Goal: Task Accomplishment & Management: Use online tool/utility

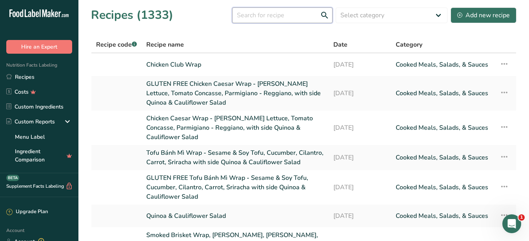
click at [292, 13] on input "text" at bounding box center [282, 15] width 100 height 16
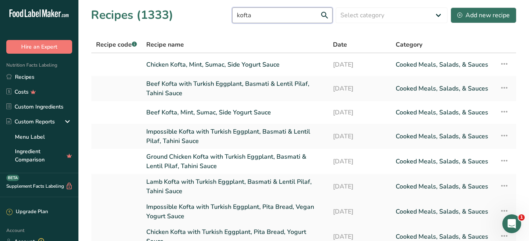
type input "kofta"
click at [166, 202] on link "Impossible Kofta with Turkish Eggplant, Pita Bread, Vegan Yogurt Sauce" at bounding box center [234, 211] width 177 height 19
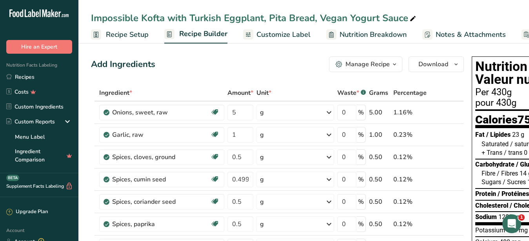
click at [358, 66] on div "Manage Recipe" at bounding box center [368, 64] width 44 height 9
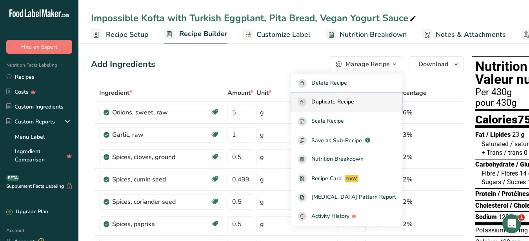
click at [341, 101] on span "Duplicate Recipe" at bounding box center [332, 102] width 43 height 9
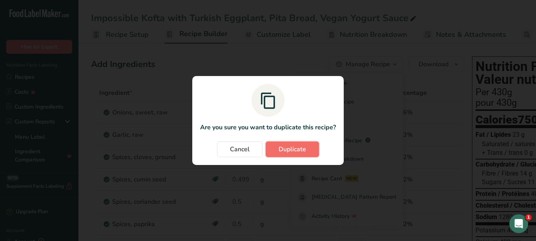
click at [283, 148] on span "Duplicate" at bounding box center [292, 149] width 27 height 9
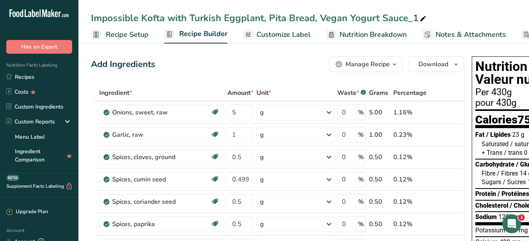
click at [421, 17] on icon at bounding box center [423, 18] width 7 height 11
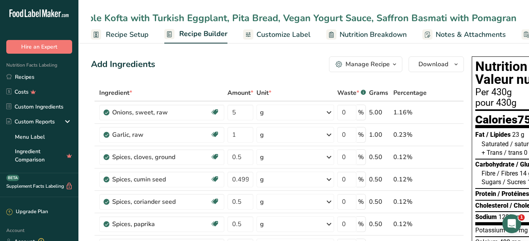
scroll to position [0, 35]
type input "Impossible Kofta with Turkish Eggplant, Pita Bread, Vegan Yogurt Sauce, Saffron…"
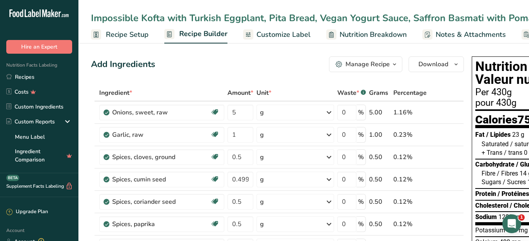
click at [525, 17] on div "Impossible Kofta with Turkish Eggplant, Pita Bread, Vegan Yogurt Sauce, Saffron…" at bounding box center [327, 18] width 472 height 14
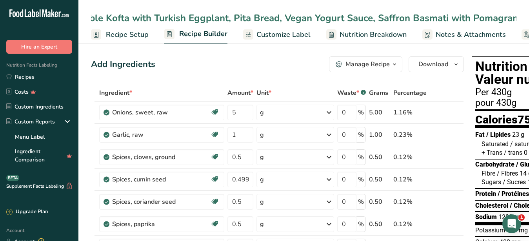
scroll to position [0, 49]
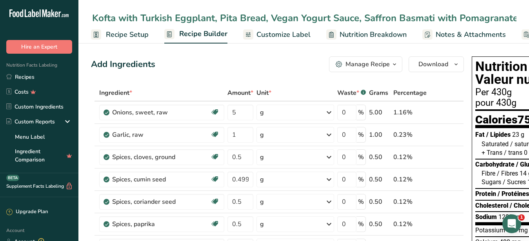
click at [482, 16] on input "Impossible Kofta with Turkish Eggplant, Pita Bread, Vegan Yogurt Sauce, Saffron…" at bounding box center [304, 18] width 426 height 14
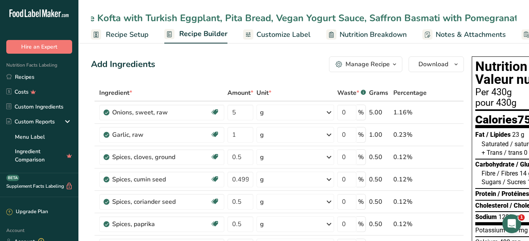
click at [486, 17] on input "Impossible Kofta with Turkish Eggplant, Pita Bread, Vegan Yogurt Sauce, Saffron…" at bounding box center [304, 18] width 426 height 14
type input "Impossible Kofta with Turkish Eggplant, Pita Bread, Vegan Yogurt Sauce, Saffron…"
click at [517, 19] on div "Impossible Kofta with Turkish Eggplant, Pita Bread, Vegan Yogurt Sauce, Saffron…" at bounding box center [303, 18] width 451 height 14
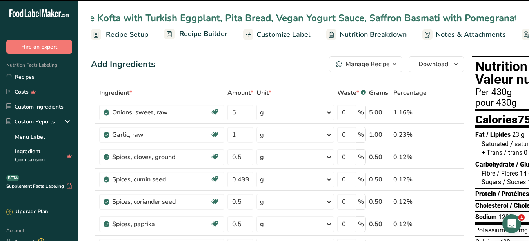
click at [515, 19] on input "Impossible Kofta with Turkish Eggplant, Pita Bread, Vegan Yogurt Sauce, Saffron…" at bounding box center [304, 18] width 426 height 14
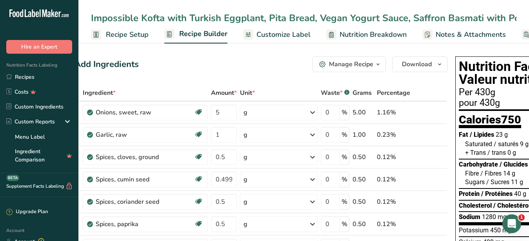
scroll to position [0, 49]
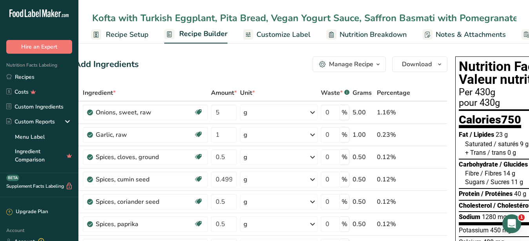
click at [506, 19] on input "Impossible Kofta with Turkish Eggplant, Pita Bread, Vegan Yogurt Sauce, Saffron…" at bounding box center [304, 18] width 426 height 14
click at [286, 35] on link "Customize Label" at bounding box center [276, 35] width 67 height 18
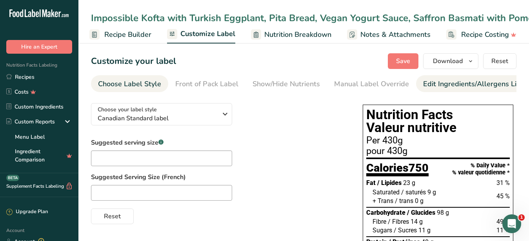
click at [446, 84] on div "Edit Ingredients/Allergens List" at bounding box center [473, 84] width 100 height 11
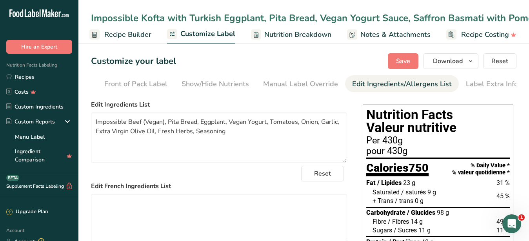
scroll to position [0, 72]
drag, startPoint x: 243, startPoint y: 138, endPoint x: 83, endPoint y: 130, distance: 160.3
click at [91, 130] on textarea "Impossible Beef (Vegan), Pita Bread, Eggplant, Vegan Yogurt, Tomatoes, Onion, G…" at bounding box center [219, 138] width 256 height 50
click at [89, 17] on div "Impossible Kofta with Turkish Eggplant, Pita Bread, Vegan Yogurt Sauce, Saffron…" at bounding box center [303, 18] width 451 height 14
click at [93, 17] on div "Impossible Kofta with Turkish Eggplant, Pita Bread, Vegan Yogurt Sauce, Saffron…" at bounding box center [334, 18] width 486 height 14
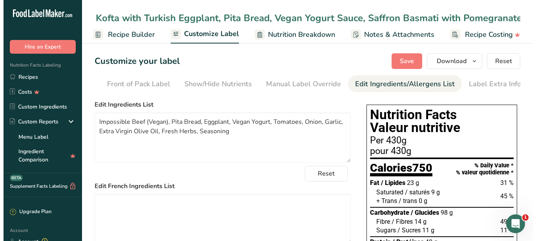
scroll to position [0, 0]
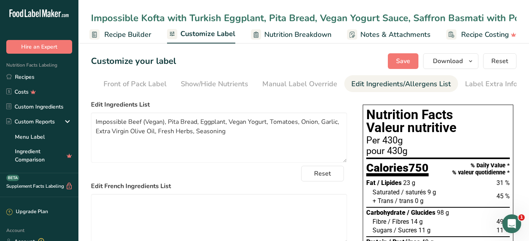
drag, startPoint x: 515, startPoint y: 20, endPoint x: -1, endPoint y: 24, distance: 516.3
click at [91, 24] on input "Impossible Kofta with Turkish Eggplant, Pita Bread, Vegan Yogurt Sauce, Saffron…" at bounding box center [304, 18] width 426 height 14
click at [166, 127] on textarea "Impossible Beef (Vegan), Pita Bread, Eggplant, Vegan Yogurt, Tomatoes, Onion, G…" at bounding box center [219, 138] width 256 height 50
click at [166, 128] on textarea "Impossible Beef (Vegan), Pita Bread, Eggplant, Vegan Yogurt, Tomatoes, Onion, G…" at bounding box center [219, 138] width 256 height 50
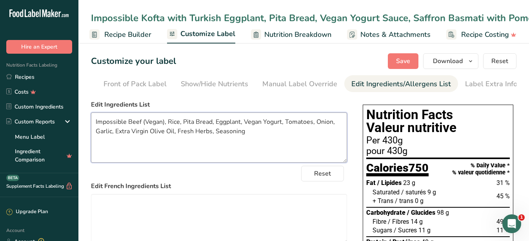
click at [175, 139] on textarea "Impossible Beef (Vegan), Rice, Pita Bread, Eggplant, Vegan Yogurt, Tomatoes, On…" at bounding box center [219, 138] width 256 height 50
drag, startPoint x: 293, startPoint y: 143, endPoint x: 89, endPoint y: 128, distance: 204.5
click at [91, 128] on textarea "Impossible Beef (Vegan), Rice, Pita Bread, Eggplant, Vegan Yogurt, Tomatoes, On…" at bounding box center [219, 138] width 256 height 50
type textarea "Impossible Beef (Vegan), Rice, Pita Bread, Eggplant, Vegan Yogurt, Tomatoes, On…"
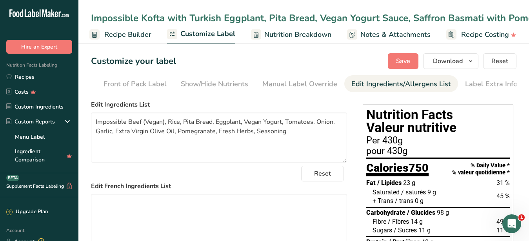
click at [123, 40] on span "Recipe Builder" at bounding box center [127, 34] width 47 height 11
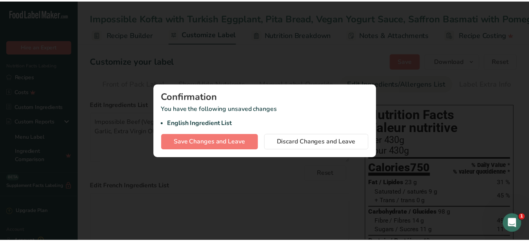
scroll to position [0, 68]
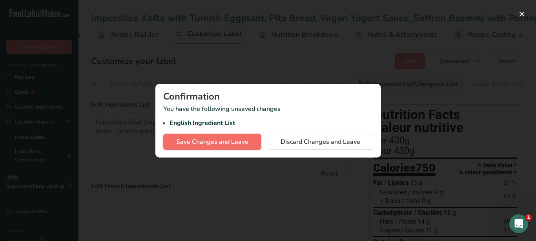
click at [219, 145] on span "Save Changes and Leave" at bounding box center [212, 141] width 72 height 9
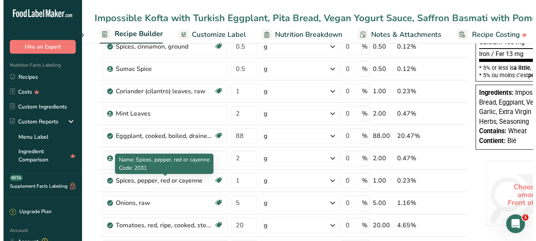
scroll to position [320, 0]
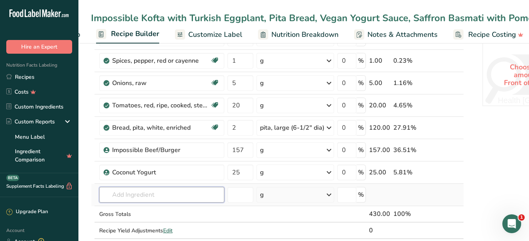
click at [142, 195] on input "text" at bounding box center [161, 195] width 125 height 16
drag, startPoint x: 237, startPoint y: 127, endPoint x: 231, endPoint y: 129, distance: 6.0
click at [231, 129] on input "2" at bounding box center [241, 128] width 26 height 16
type input "1"
click at [175, 197] on input "text" at bounding box center [161, 195] width 125 height 16
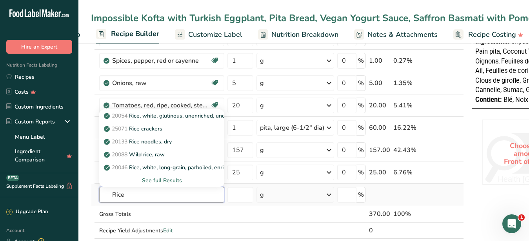
type input "Rice"
click at [169, 179] on div "See full Results" at bounding box center [162, 181] width 113 height 8
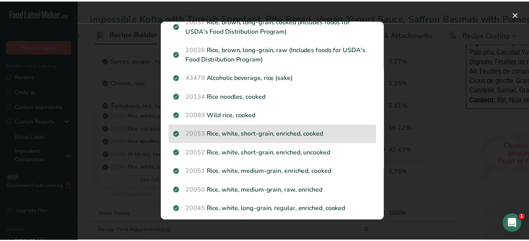
scroll to position [155, 0]
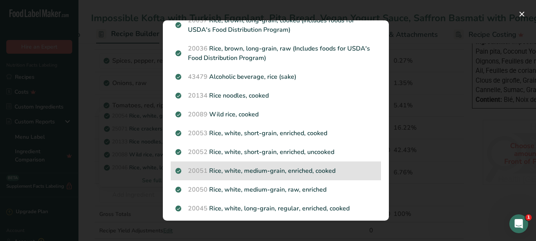
click at [278, 173] on p "20051 Rice, white, medium-grain, enriched, cooked" at bounding box center [275, 170] width 201 height 9
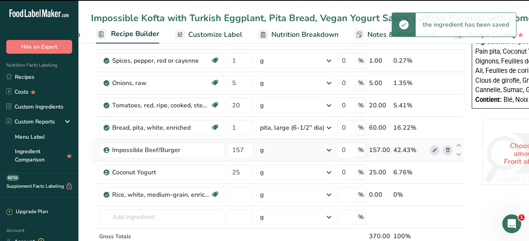
type input "0"
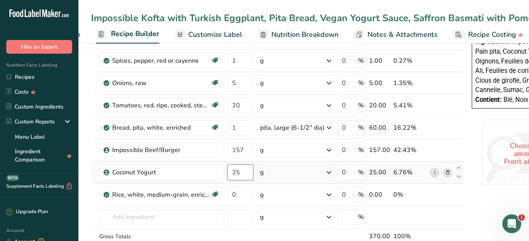
drag, startPoint x: 244, startPoint y: 173, endPoint x: 230, endPoint y: 173, distance: 14.1
click at [230, 173] on input "25" at bounding box center [241, 173] width 26 height 16
type input "15"
click at [243, 193] on input "0" at bounding box center [241, 195] width 26 height 16
drag, startPoint x: 241, startPoint y: 195, endPoint x: 226, endPoint y: 195, distance: 15.3
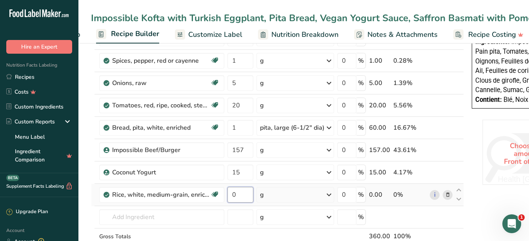
click at [228, 195] on input "0" at bounding box center [241, 195] width 26 height 16
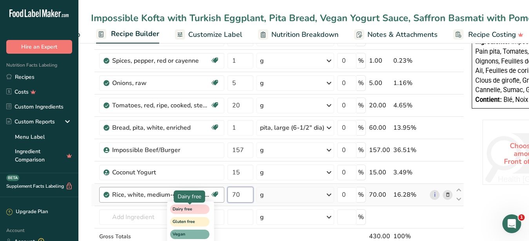
type input "70"
click at [173, 214] on div "Ingredient * Amount * Unit * Waste * .a-a{fill:#347362;}.b-a{fill:#fff;} Grams …" at bounding box center [277, 21] width 373 height 513
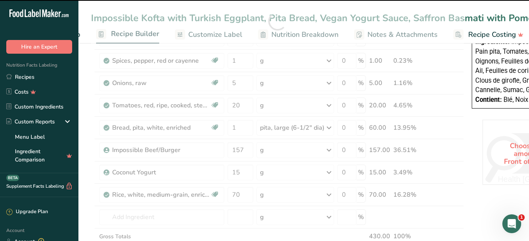
click at [162, 215] on div at bounding box center [277, 21] width 373 height 513
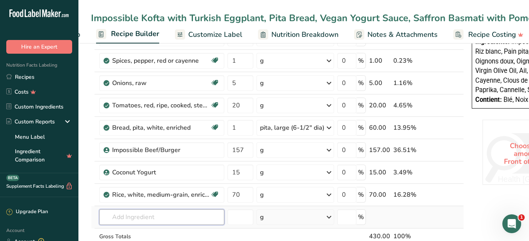
click at [177, 218] on input "text" at bounding box center [161, 217] width 125 height 16
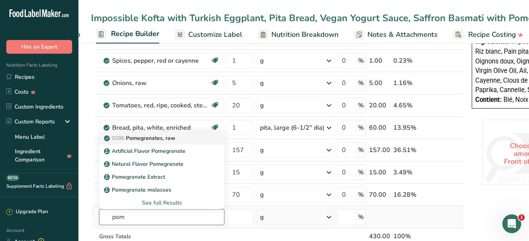
type input "pom"
click at [149, 138] on p "9286 Pomegranates, raw" at bounding box center [141, 138] width 70 height 8
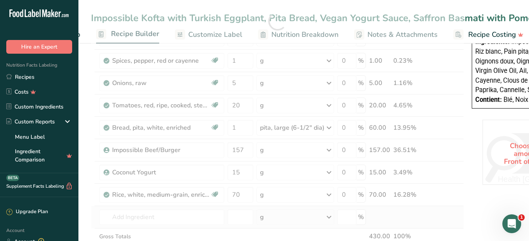
type input "Pomegranates, raw"
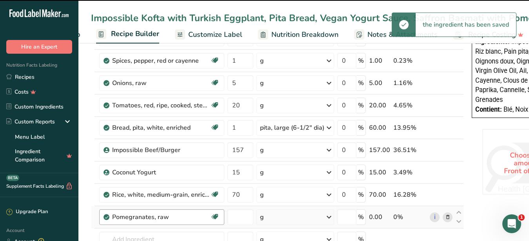
type input "0"
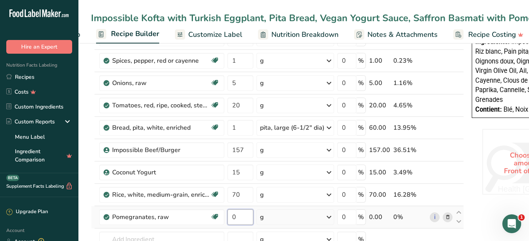
drag, startPoint x: 236, startPoint y: 217, endPoint x: 230, endPoint y: 218, distance: 5.6
click at [230, 218] on input "0" at bounding box center [241, 217] width 26 height 16
type input "12"
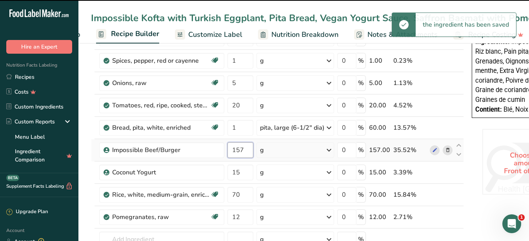
drag, startPoint x: 245, startPoint y: 150, endPoint x: 237, endPoint y: 150, distance: 7.8
click at [237, 150] on input "157" at bounding box center [241, 150] width 26 height 16
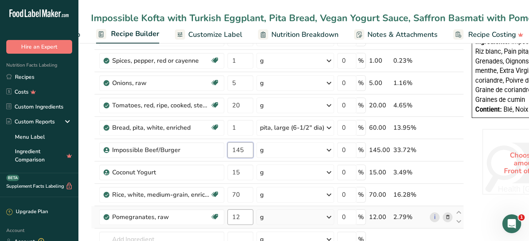
type input "145"
click at [250, 215] on input "12" at bounding box center [241, 217] width 26 height 16
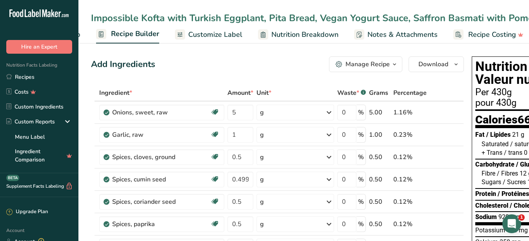
scroll to position [200, 0]
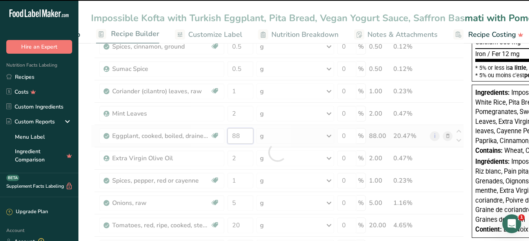
drag, startPoint x: 236, startPoint y: 137, endPoint x: 230, endPoint y: 137, distance: 5.9
click at [230, 137] on input "88" at bounding box center [241, 136] width 26 height 16
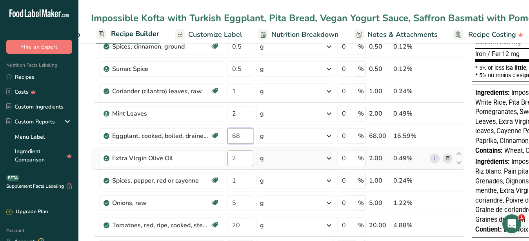
type input "68"
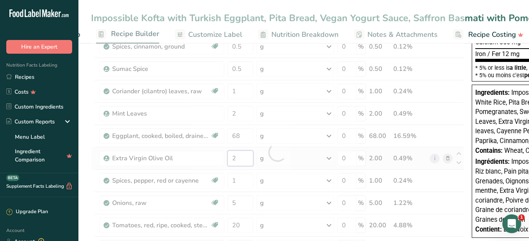
click at [246, 154] on input "2" at bounding box center [241, 159] width 26 height 16
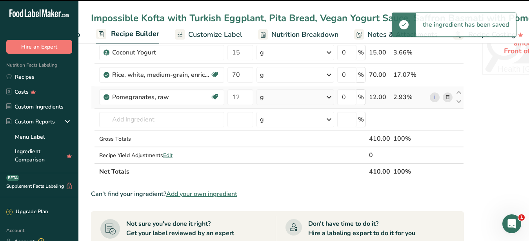
scroll to position [400, 0]
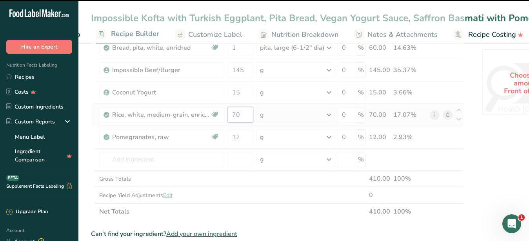
drag, startPoint x: 242, startPoint y: 117, endPoint x: 233, endPoint y: 116, distance: 9.1
click at [233, 116] on input "70" at bounding box center [241, 115] width 26 height 16
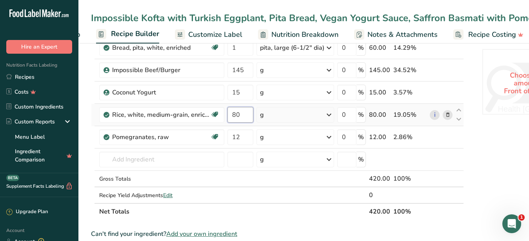
click at [237, 114] on input "80" at bounding box center [241, 115] width 26 height 16
type input "85"
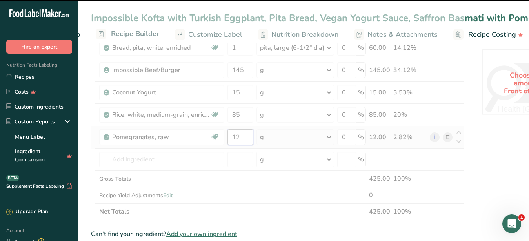
drag, startPoint x: 243, startPoint y: 138, endPoint x: 237, endPoint y: 137, distance: 6.8
click at [237, 137] on input "12" at bounding box center [241, 137] width 26 height 16
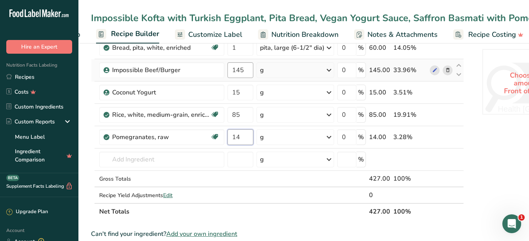
type input "14"
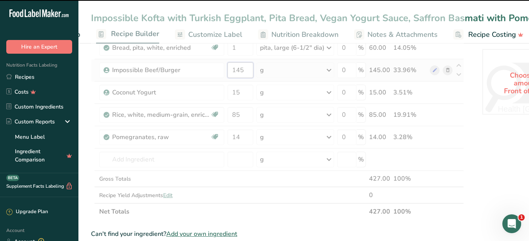
drag, startPoint x: 242, startPoint y: 69, endPoint x: 237, endPoint y: 68, distance: 5.3
click at [237, 68] on input "145" at bounding box center [241, 70] width 26 height 16
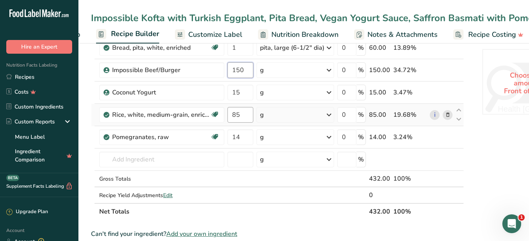
type input "150"
click at [244, 117] on input "85" at bounding box center [241, 115] width 26 height 16
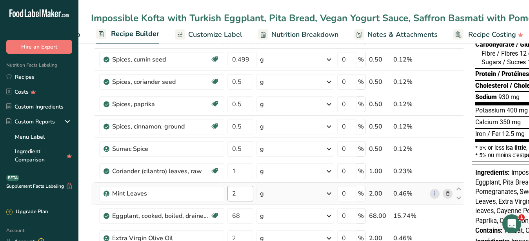
scroll to position [160, 0]
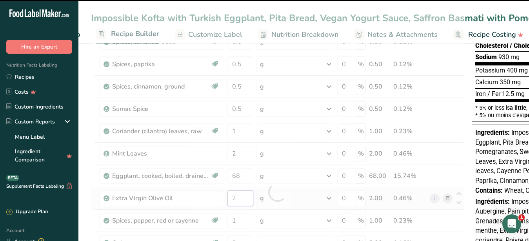
drag, startPoint x: 242, startPoint y: 201, endPoint x: 232, endPoint y: 199, distance: 9.6
click at [232, 199] on input "2" at bounding box center [241, 199] width 26 height 16
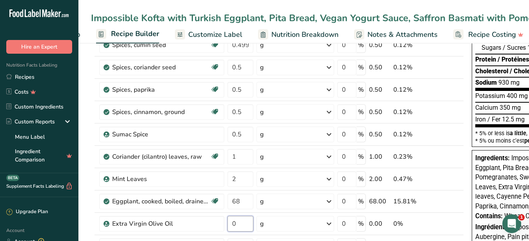
scroll to position [0, 0]
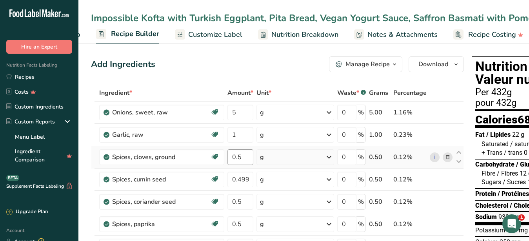
type input "0"
click at [243, 158] on input "0.5" at bounding box center [241, 157] width 26 height 16
click at [238, 135] on input "1" at bounding box center [241, 135] width 26 height 16
click at [314, 40] on span "Nutrition Breakdown" at bounding box center [304, 34] width 67 height 11
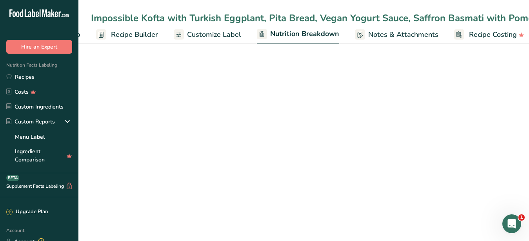
click at [218, 40] on span "Customize Label" at bounding box center [214, 34] width 54 height 11
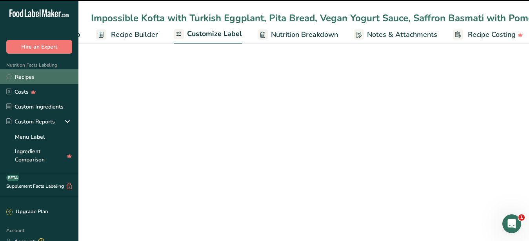
scroll to position [0, 75]
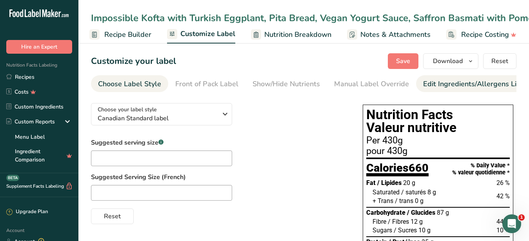
click at [435, 80] on div "Edit Ingredients/Allergens List" at bounding box center [473, 84] width 100 height 11
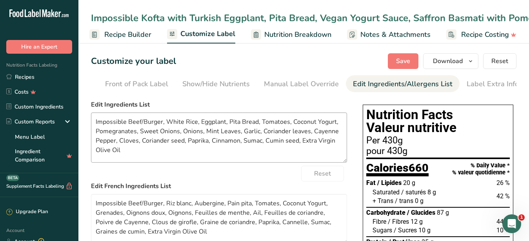
scroll to position [0, 72]
click at [91, 115] on textarea "Impossible Beef/Burger, White Rice, Eggplant, Pita Bread, Tomatoes, Coconut Yog…" at bounding box center [219, 138] width 256 height 50
paste textarea "(Vegan), Rice, Pita Bread, Eggplant, Vegan Yogurt, Tomatoes, Onion, Garlic, Ext…"
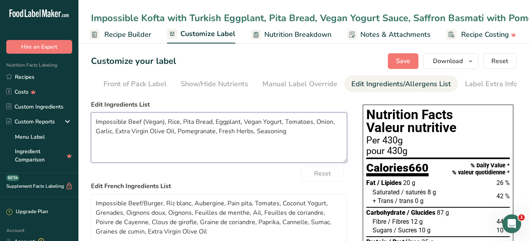
type textarea "Impossible Beef (Vegan), Rice, Pita Bread, Eggplant, Vegan Yogurt, Tomatoes, On…"
click at [233, 179] on div "Reset" at bounding box center [219, 174] width 256 height 16
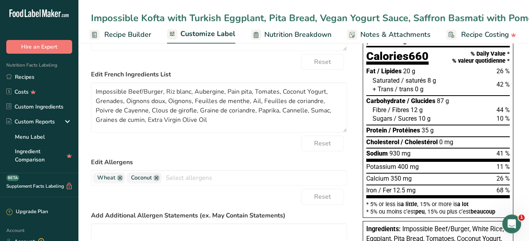
scroll to position [120, 0]
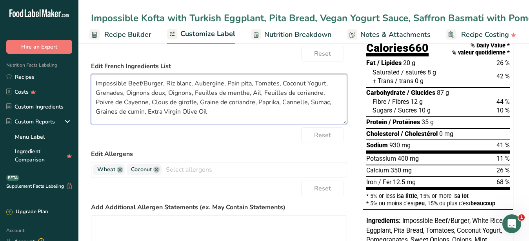
drag, startPoint x: 186, startPoint y: 120, endPoint x: 78, endPoint y: 75, distance: 116.4
click at [91, 75] on textarea "Impossible Beef/Burger, Riz blanc, Aubergine, Pain pita, Tomates, Coconut Yogur…" at bounding box center [219, 99] width 256 height 50
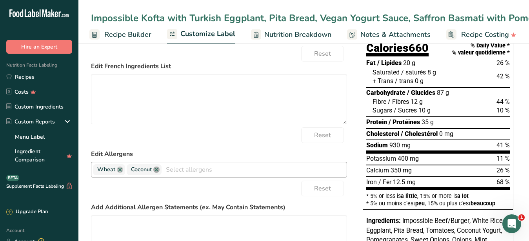
click at [156, 173] on link at bounding box center [156, 170] width 6 height 6
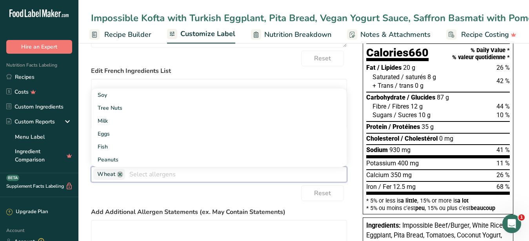
scroll to position [160, 0]
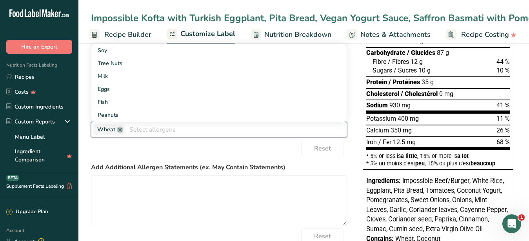
click at [235, 180] on div "Add Additional Allergen Statements (ex. May Contain Statements)" at bounding box center [219, 194] width 256 height 63
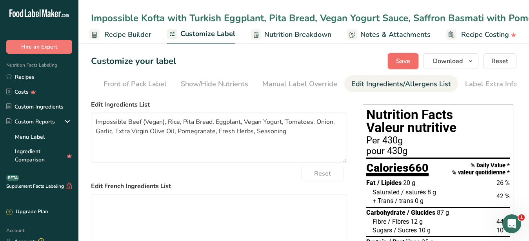
click at [403, 62] on span "Save" at bounding box center [403, 60] width 14 height 9
click at [440, 63] on span "Download" at bounding box center [448, 60] width 30 height 9
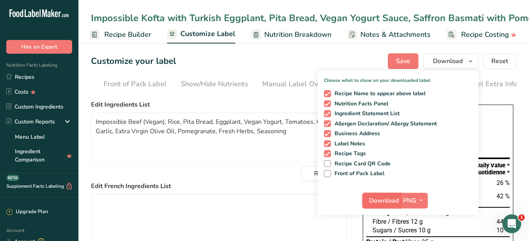
click at [381, 199] on span "Download" at bounding box center [384, 200] width 30 height 9
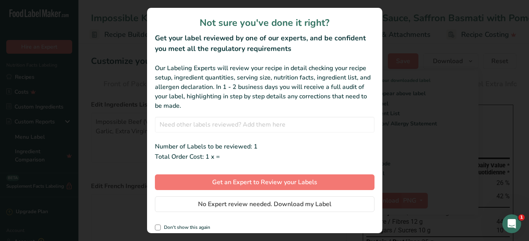
scroll to position [0, 68]
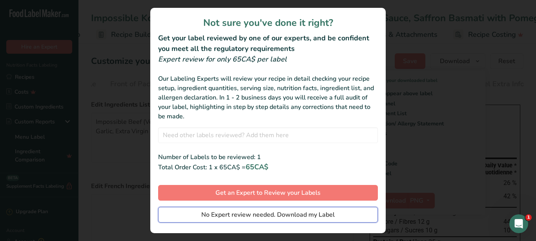
click at [252, 217] on span "No Expert review needed. Download my Label" at bounding box center [267, 214] width 133 height 9
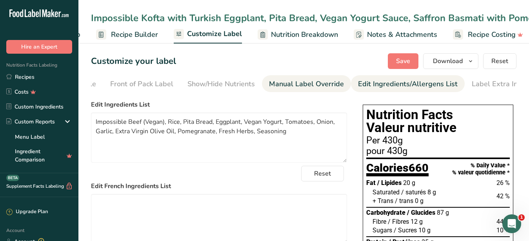
click at [255, 178] on div "Reset" at bounding box center [219, 174] width 256 height 16
click at [287, 83] on div "Manual Label Override" at bounding box center [306, 84] width 75 height 11
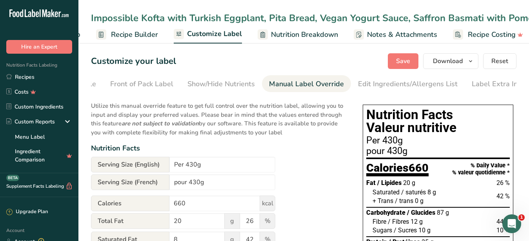
scroll to position [0, 72]
click at [126, 40] on span "Recipe Builder" at bounding box center [134, 34] width 47 height 11
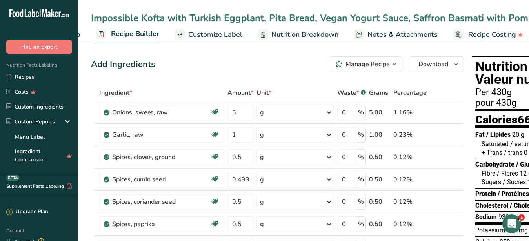
scroll to position [0, 75]
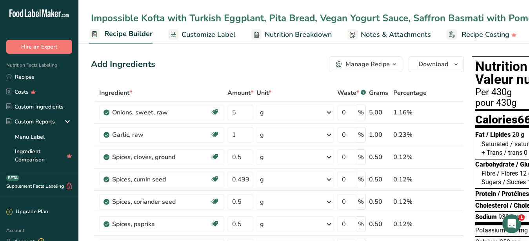
click at [348, 16] on div "Impossible Kofta with Turkish Eggplant, Pita Bread, Vegan Yogurt Sauce, Saffron…" at bounding box center [334, 18] width 486 height 14
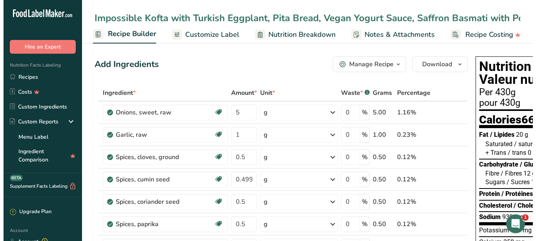
scroll to position [0, 49]
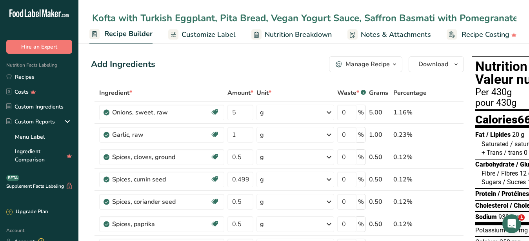
drag, startPoint x: 348, startPoint y: 16, endPoint x: 471, endPoint y: 14, distance: 123.6
click at [471, 14] on input "Impossible Kofta with Turkish Eggplant, Pita Bread, Vegan Yogurt Sauce, Saffron…" at bounding box center [304, 18] width 426 height 14
click at [362, 58] on button "Manage Recipe" at bounding box center [365, 64] width 73 height 16
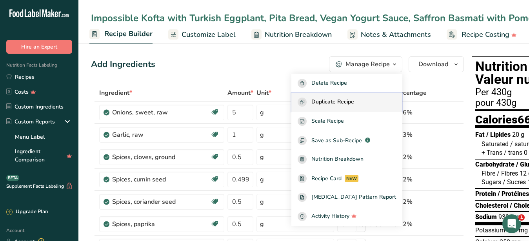
click at [351, 98] on button "Duplicate Recipe" at bounding box center [346, 102] width 111 height 19
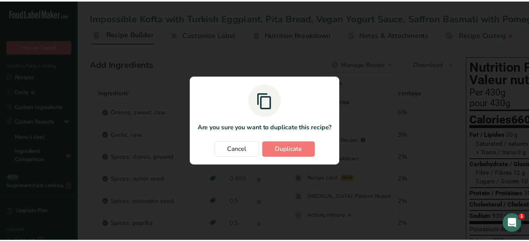
scroll to position [0, 68]
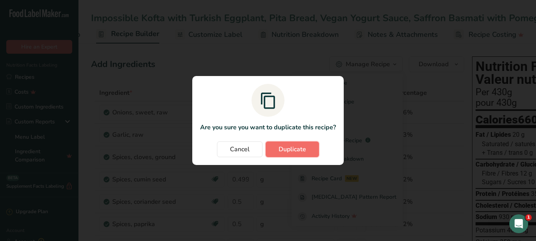
click at [294, 152] on span "Duplicate" at bounding box center [292, 149] width 27 height 9
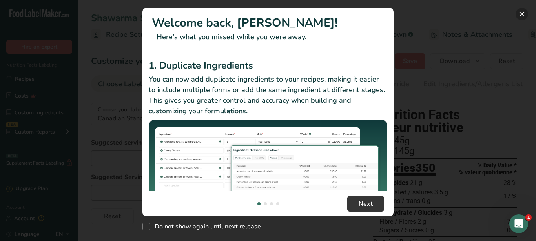
click at [523, 14] on button "New Features" at bounding box center [521, 14] width 13 height 13
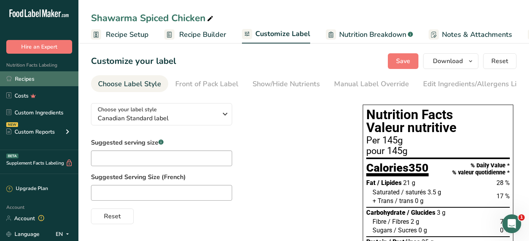
click at [18, 81] on link "Recipes" at bounding box center [39, 78] width 78 height 15
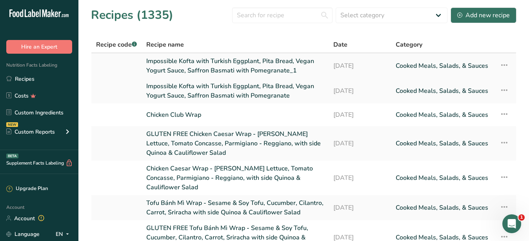
click at [215, 66] on link "Impossible Kofta with Turkish Eggplant, Pita Bread, Vegan Yogurt Sauce, Saffron…" at bounding box center [235, 65] width 178 height 19
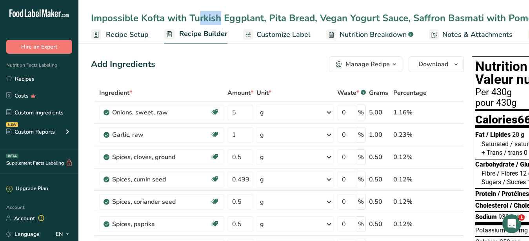
drag, startPoint x: 164, startPoint y: 21, endPoint x: 142, endPoint y: 19, distance: 21.7
click at [142, 19] on div "Impossible Kofta with Turkish Eggplant, Pita Bread, Vegan Yogurt Sauce, Saffron…" at bounding box center [339, 18] width 496 height 14
drag, startPoint x: 177, startPoint y: 13, endPoint x: 50, endPoint y: 20, distance: 127.3
click at [91, 20] on input "Impossible Kofta with Turkish Eggplant, Pita Bread, Vegan Yogurt Sauce, Saffron…" at bounding box center [304, 18] width 426 height 14
click at [136, 16] on input "Impossible Kofta with Turkish Eggplant, Pita Bread, Vegan Yogurt Sauce, Saffron…" at bounding box center [304, 18] width 426 height 14
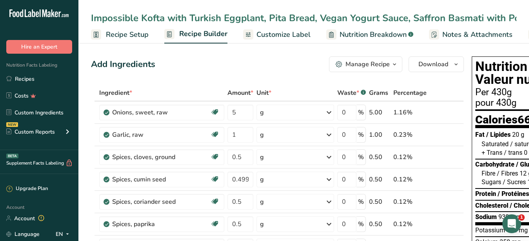
drag, startPoint x: 136, startPoint y: 16, endPoint x: 91, endPoint y: 20, distance: 45.7
click at [91, 20] on input "Impossible Kofta with Turkish Eggplant, Pita Bread, Vegan Yogurt Sauce, Saffron…" at bounding box center [304, 18] width 426 height 14
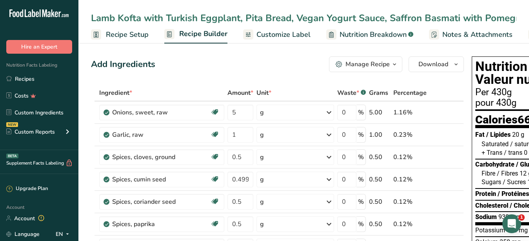
type input "Lamb Kofta with Turkish Eggplant, Pita Bread, Vegan Yogurt Sauce, Saffron Basma…"
click at [207, 60] on div "Add Ingredients Manage Recipe Delete Recipe Duplicate Recipe Scale Recipe Save …" at bounding box center [277, 64] width 373 height 16
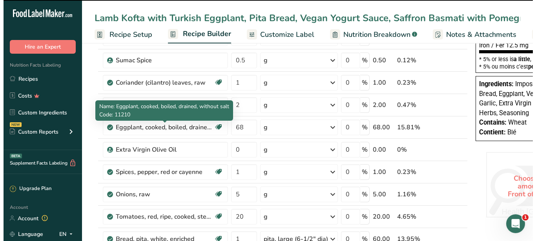
scroll to position [400, 0]
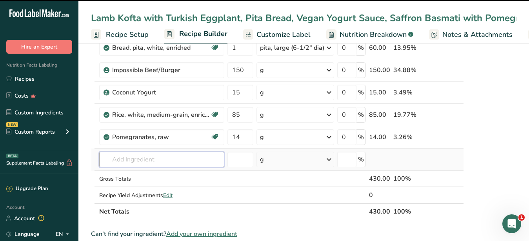
click at [144, 162] on input "text" at bounding box center [161, 160] width 125 height 16
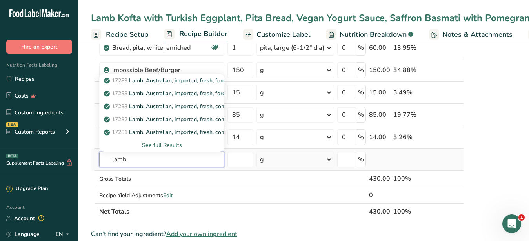
type input "lamb"
click at [173, 146] on div "See full Results" at bounding box center [162, 145] width 113 height 8
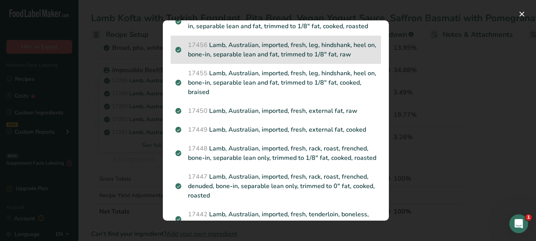
scroll to position [621, 0]
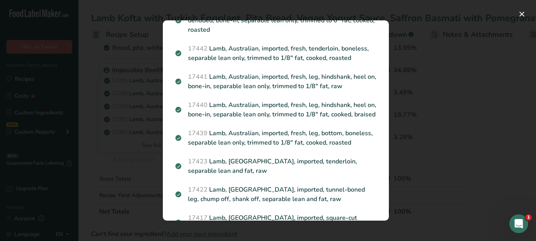
click at [134, 162] on div "Search results modal" at bounding box center [268, 120] width 536 height 241
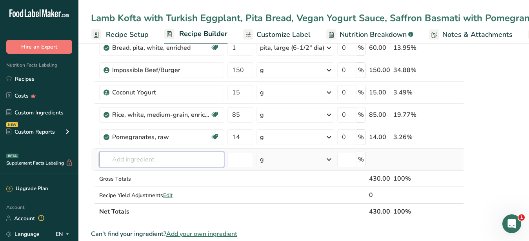
click at [134, 162] on input "text" at bounding box center [161, 160] width 125 height 16
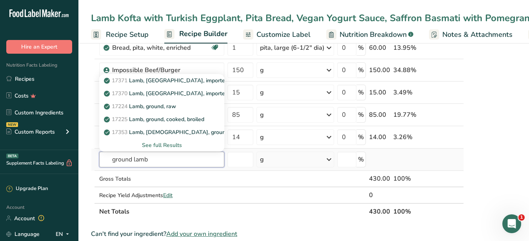
type input "ground lamb"
click at [157, 144] on div "See full Results" at bounding box center [162, 145] width 113 height 8
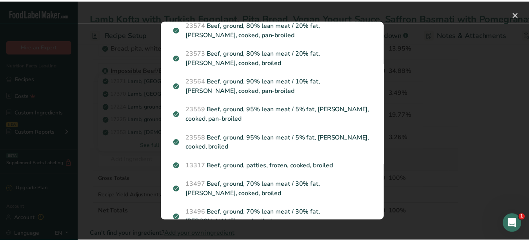
scroll to position [462, 0]
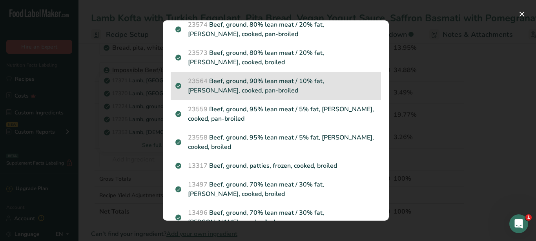
click at [252, 76] on p "23564 Beef, ground, 90% lean meat / 10% fat, [PERSON_NAME], cooked, pan-broiled" at bounding box center [275, 85] width 201 height 19
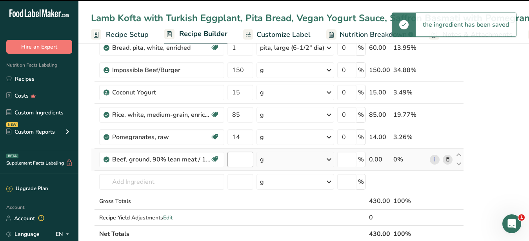
type input "0"
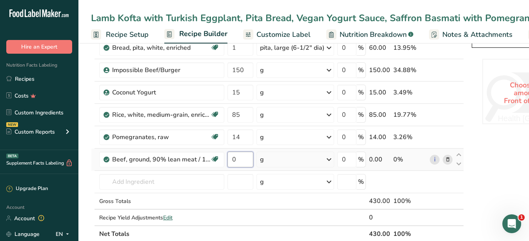
drag, startPoint x: 246, startPoint y: 153, endPoint x: 229, endPoint y: 153, distance: 17.3
click at [229, 153] on input "0" at bounding box center [241, 160] width 26 height 16
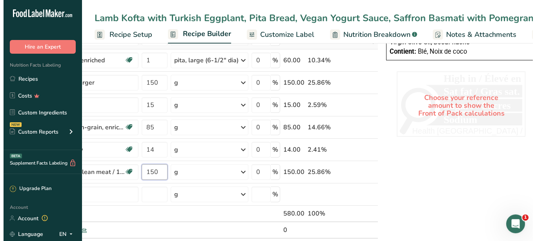
scroll to position [393, 0]
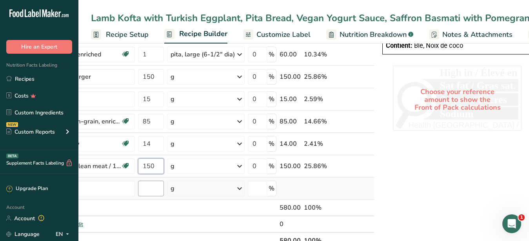
type input "150"
click at [150, 183] on input "number" at bounding box center [151, 189] width 26 height 16
click at [356, 77] on icon at bounding box center [358, 77] width 5 height 8
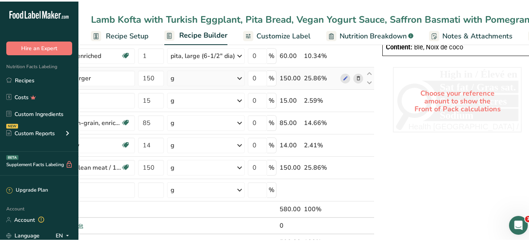
scroll to position [0, 88]
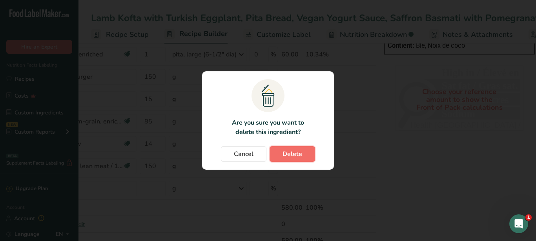
click at [292, 156] on span "Delete" at bounding box center [292, 153] width 20 height 9
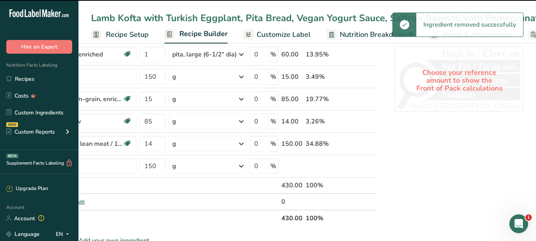
type input "15"
type input "85"
type input "14"
type input "150"
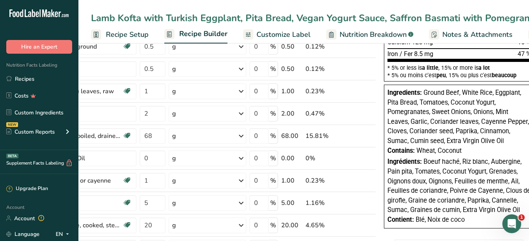
scroll to position [440, 0]
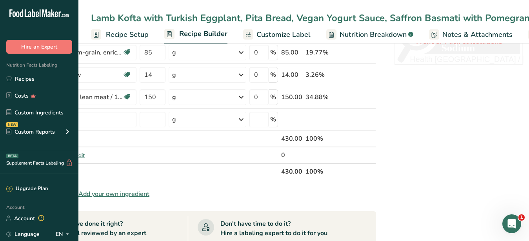
click at [288, 210] on section "Ingredient * Amount * Unit * Waste * .a-a{fill:#347362;}.b-a{fill:#fff;} Grams …" at bounding box center [189, 53] width 373 height 816
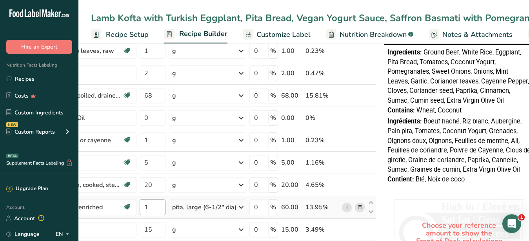
scroll to position [240, 0]
drag, startPoint x: 152, startPoint y: 120, endPoint x: 142, endPoint y: 117, distance: 10.1
click at [142, 117] on input "0" at bounding box center [153, 119] width 26 height 16
type input "2"
click at [152, 138] on input "1" at bounding box center [153, 141] width 26 height 16
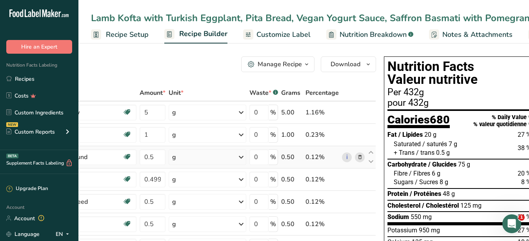
scroll to position [200, 0]
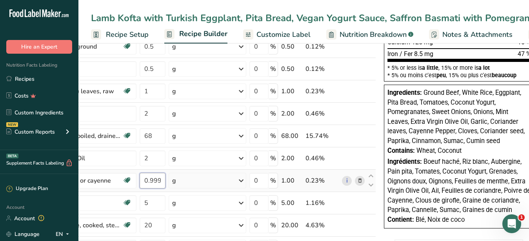
type input "0.999995"
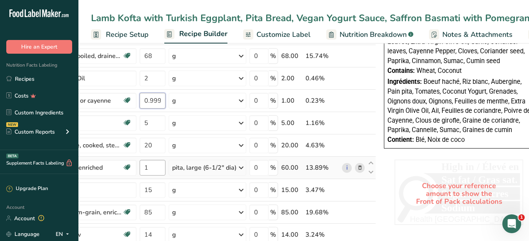
scroll to position [440, 0]
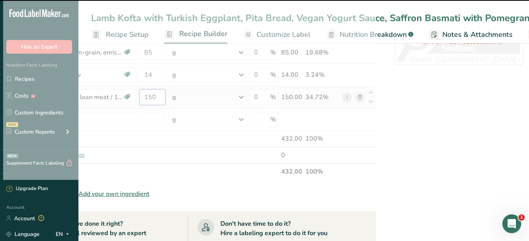
drag, startPoint x: 156, startPoint y: 98, endPoint x: 149, endPoint y: 98, distance: 6.3
click at [149, 98] on input "150" at bounding box center [153, 97] width 26 height 16
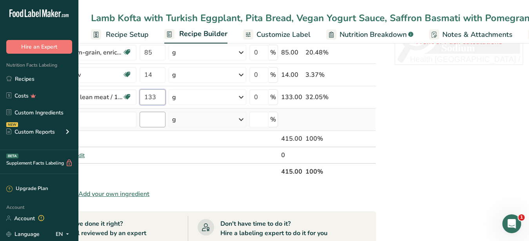
type input "133"
click at [153, 119] on input "number" at bounding box center [153, 120] width 26 height 16
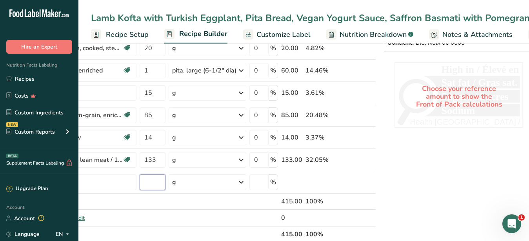
scroll to position [400, 0]
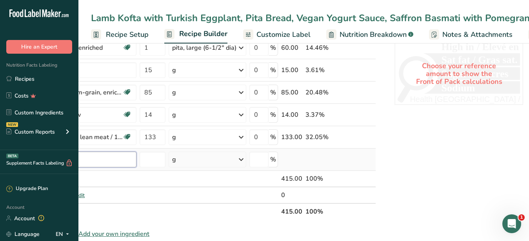
click at [100, 159] on input "text" at bounding box center [73, 160] width 125 height 16
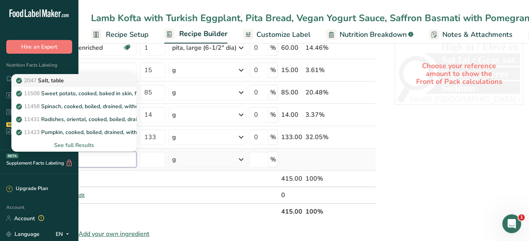
type input "salt"
click at [60, 82] on p "2047 Salt, table" at bounding box center [41, 80] width 46 height 8
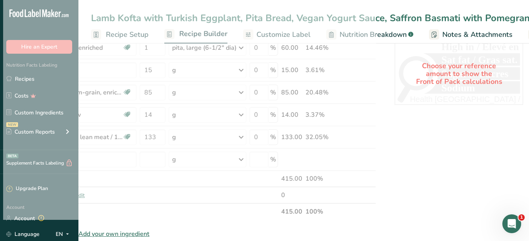
type input "Salt, table"
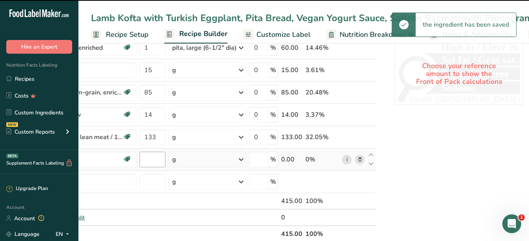
type input "0"
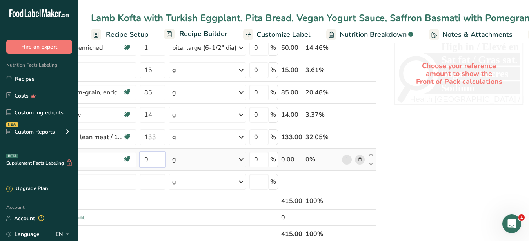
click at [150, 160] on input "0" at bounding box center [153, 160] width 26 height 16
click at [159, 174] on input "number" at bounding box center [153, 182] width 26 height 16
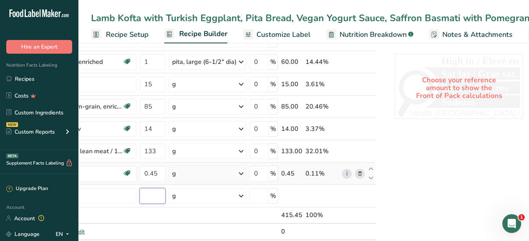
scroll to position [440, 0]
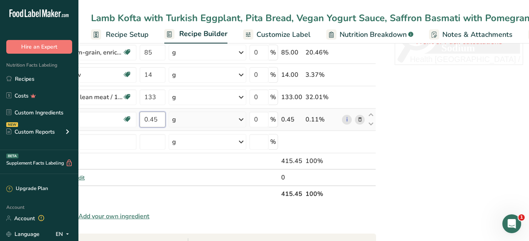
click at [158, 121] on input "0.45" at bounding box center [153, 120] width 26 height 16
click at [148, 145] on input "number" at bounding box center [153, 142] width 26 height 16
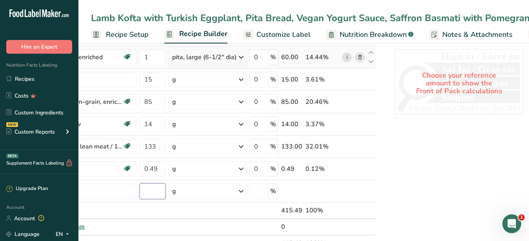
scroll to position [400, 0]
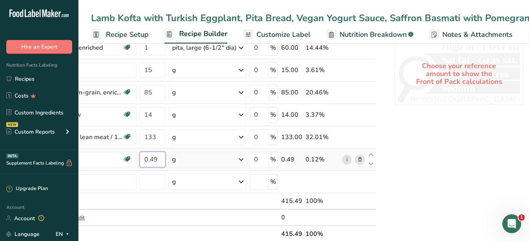
drag, startPoint x: 158, startPoint y: 162, endPoint x: 152, endPoint y: 161, distance: 5.7
click at [152, 161] on input "0.49" at bounding box center [153, 160] width 26 height 16
type input "0.45"
click at [154, 182] on input "number" at bounding box center [153, 182] width 26 height 16
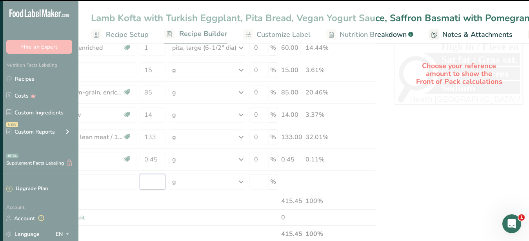
scroll to position [169, 0]
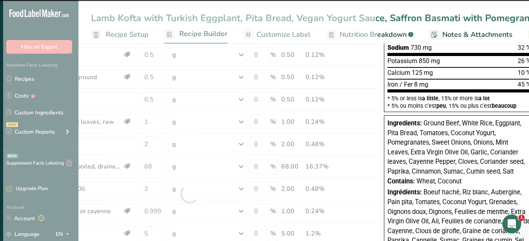
click at [266, 40] on span "Customize Label" at bounding box center [284, 34] width 54 height 11
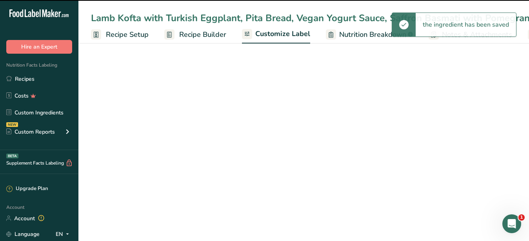
click at [339, 40] on span "Nutrition Breakdown" at bounding box center [372, 34] width 67 height 11
click at [255, 38] on span "Customize Label" at bounding box center [282, 34] width 55 height 11
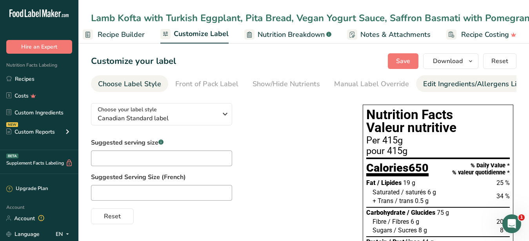
click at [435, 84] on div "Edit Ingredients/Allergens List" at bounding box center [473, 84] width 100 height 11
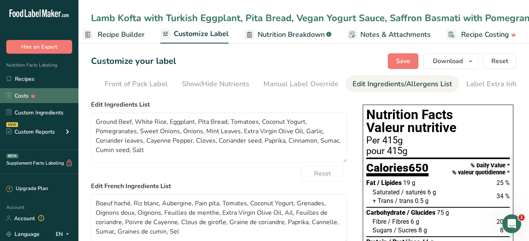
scroll to position [0, 72]
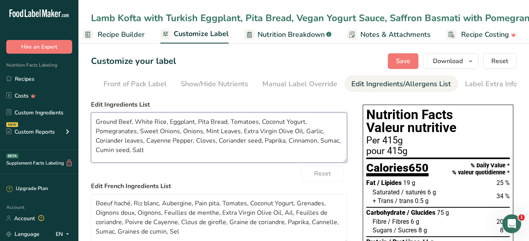
drag, startPoint x: 118, startPoint y: 127, endPoint x: 131, endPoint y: 131, distance: 12.7
click at [131, 131] on textarea "Ground Beef, White Rice, Eggplant, Pita Bread, Tomatoes, Coconut Yogurt, Pomegr…" at bounding box center [219, 138] width 256 height 50
click at [127, 40] on span "Recipe Builder" at bounding box center [121, 34] width 47 height 11
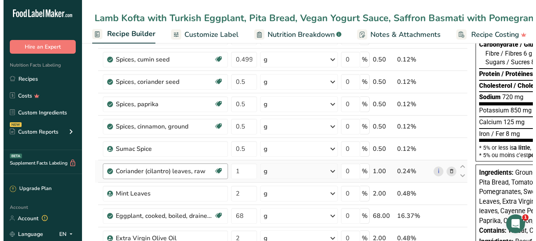
scroll to position [400, 0]
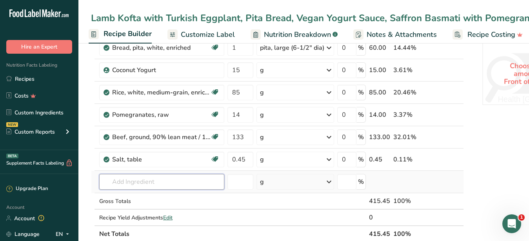
click at [124, 177] on input "text" at bounding box center [161, 182] width 125 height 16
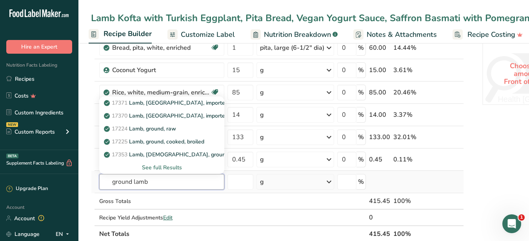
type input "ground lamb"
click at [156, 168] on div "See full Results" at bounding box center [162, 168] width 113 height 8
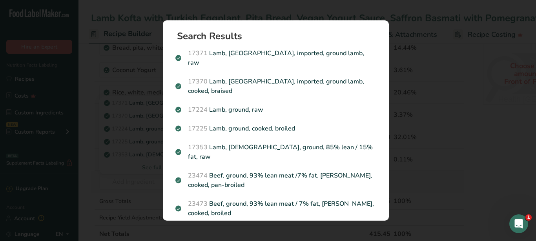
scroll to position [0, 75]
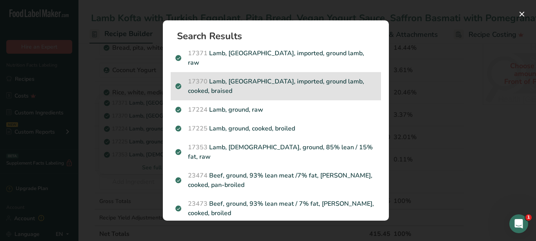
click at [282, 77] on p "17370 Lamb, [GEOGRAPHIC_DATA], imported, ground lamb, cooked, braised" at bounding box center [275, 86] width 201 height 19
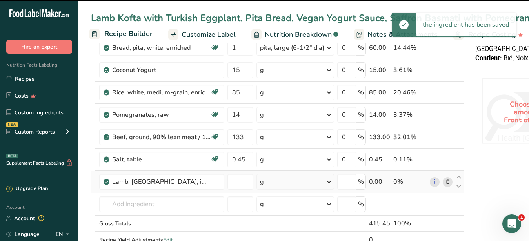
type input "0"
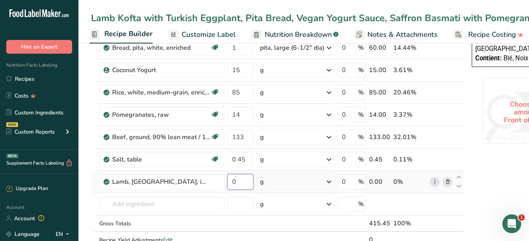
drag, startPoint x: 241, startPoint y: 183, endPoint x: 231, endPoint y: 181, distance: 10.5
click at [231, 181] on input "0" at bounding box center [241, 182] width 26 height 16
type input "133"
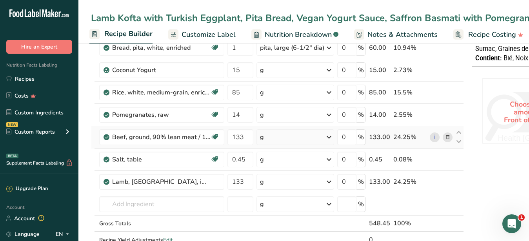
click at [445, 137] on icon at bounding box center [447, 137] width 5 height 8
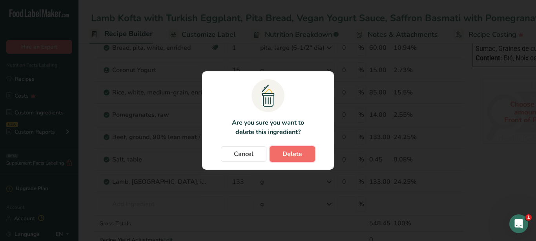
click at [303, 155] on button "Delete" at bounding box center [293, 154] width 46 height 16
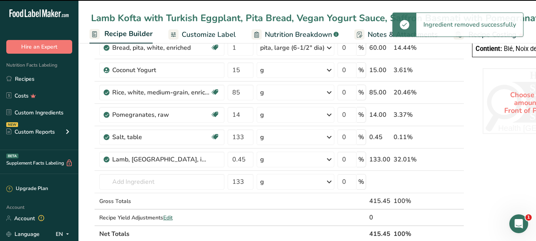
type input "0.45"
type input "133"
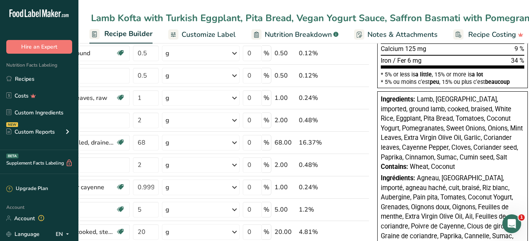
scroll to position [0, 0]
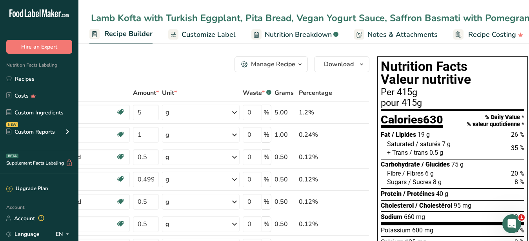
click at [217, 38] on span "Customize Label" at bounding box center [209, 34] width 54 height 11
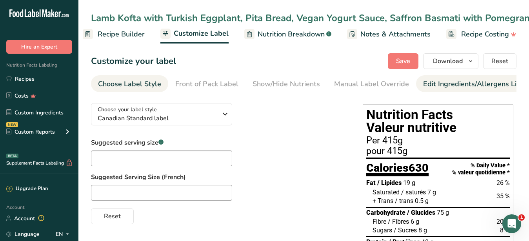
click at [442, 85] on div "Edit Ingredients/Allergens List" at bounding box center [473, 84] width 100 height 11
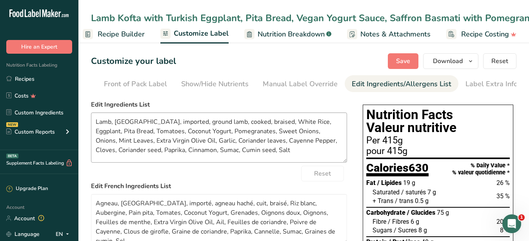
scroll to position [0, 72]
drag, startPoint x: 115, startPoint y: 126, endPoint x: 295, endPoint y: 172, distance: 185.8
click at [295, 163] on textarea "Lamb, [GEOGRAPHIC_DATA], imported, ground lamb, cooked, braised, White Rice, Eg…" at bounding box center [219, 138] width 256 height 50
paste textarea "Rice, Pita Bread, Eggplant, Vegan Yogurt, Tomatoes, Onion, Garlic, Extra Virgin…"
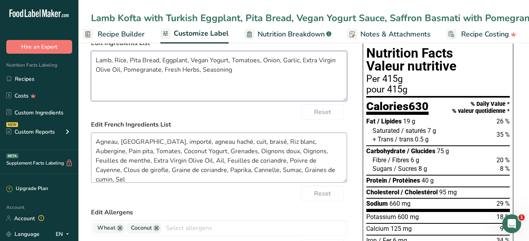
scroll to position [80, 0]
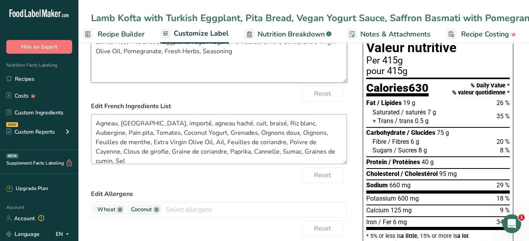
type textarea "Lamb, Rice, Pita Bread, Eggplant, Vegan Yogurt, Tomatoes, Onion, Garlic, Extra …"
drag, startPoint x: 95, startPoint y: 126, endPoint x: 335, endPoint y: 164, distance: 243.2
click at [335, 164] on textarea "Agneau, [GEOGRAPHIC_DATA], importé, agneau haché, cuit, braisé, Riz blanc, Aube…" at bounding box center [219, 139] width 256 height 50
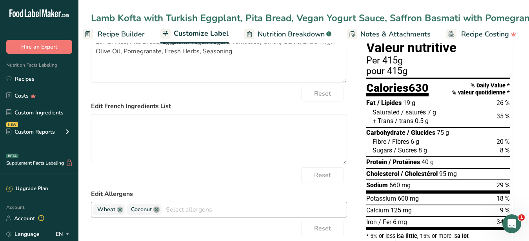
click at [155, 213] on link at bounding box center [156, 210] width 6 height 6
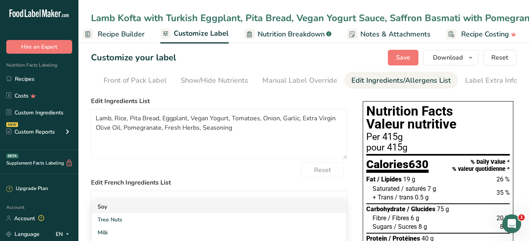
scroll to position [0, 0]
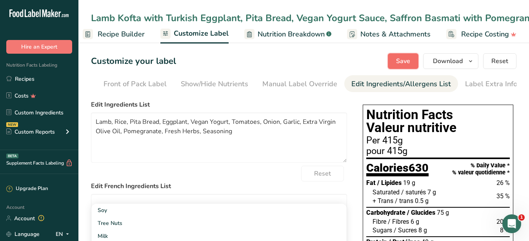
click at [401, 59] on span "Save" at bounding box center [403, 60] width 14 height 9
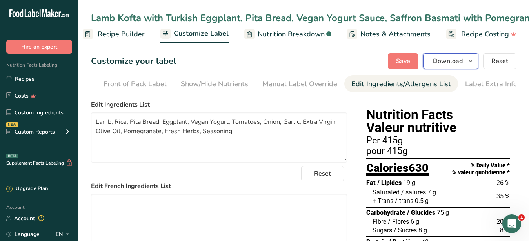
click at [455, 66] on button "Download" at bounding box center [450, 61] width 55 height 16
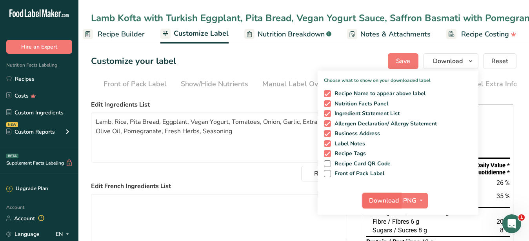
click at [386, 197] on span "Download" at bounding box center [384, 200] width 30 height 9
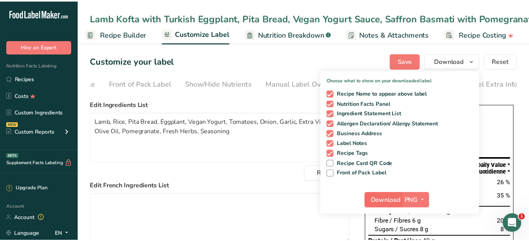
scroll to position [0, 75]
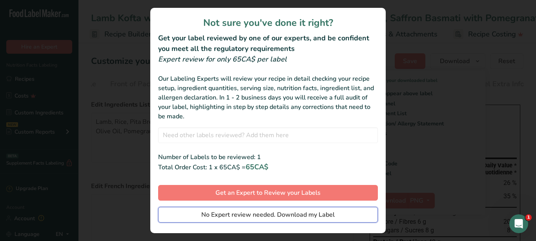
click at [260, 213] on span "No Expert review needed. Download my Label" at bounding box center [267, 214] width 133 height 9
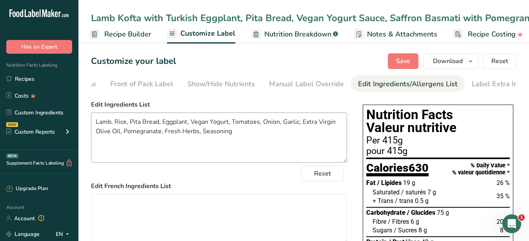
click at [228, 160] on textarea "Lamb, Rice, Pita Bread, Eggplant, Vegan Yogurt, Tomatoes, Onion, Garlic, Extra …" at bounding box center [219, 138] width 256 height 50
click at [127, 40] on span "Recipe Builder" at bounding box center [127, 34] width 47 height 11
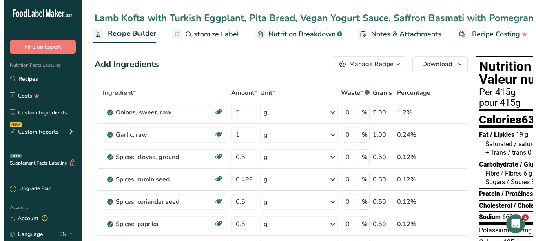
scroll to position [0, 76]
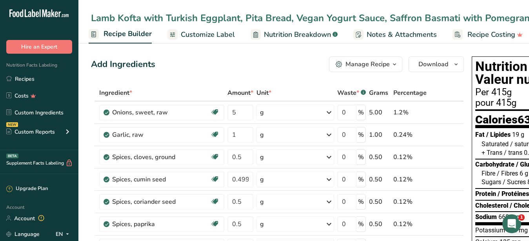
click at [375, 65] on div "Manage Recipe" at bounding box center [368, 64] width 44 height 9
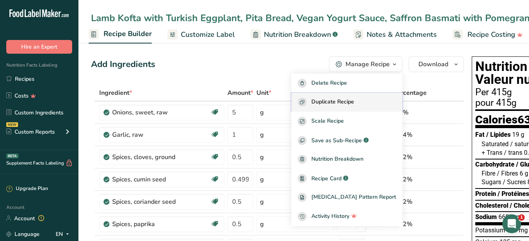
click at [341, 100] on span "Duplicate Recipe" at bounding box center [332, 102] width 43 height 9
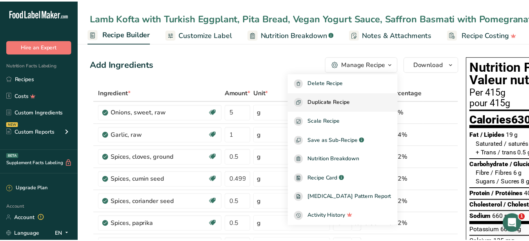
scroll to position [0, 75]
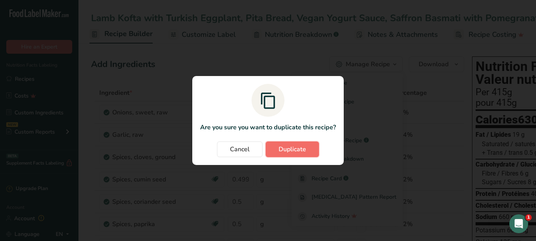
click at [289, 151] on span "Duplicate" at bounding box center [292, 149] width 27 height 9
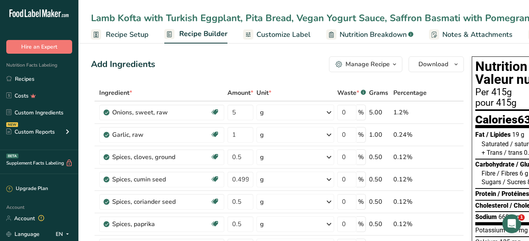
click at [373, 19] on div "Lamb Kofta with Turkish Eggplant, Pita Bread, Vegan Yogurt Sauce, Saffron Basma…" at bounding box center [327, 18] width 472 height 14
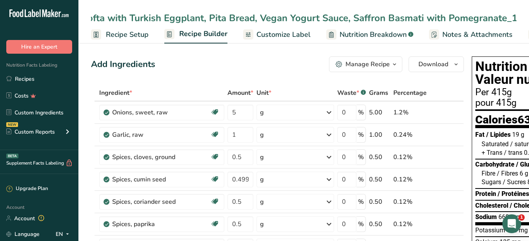
click at [483, 12] on input "Lamb Kofta with Turkish Eggplant, Pita Bread, Vegan Yogurt Sauce, Saffron Basma…" at bounding box center [304, 18] width 426 height 14
click at [521, 14] on div "Lamb Kofta with Turkish Eggplant, Pita Bread, Vegan Yogurt Sauce, Saffron Basma…" at bounding box center [303, 18] width 451 height 14
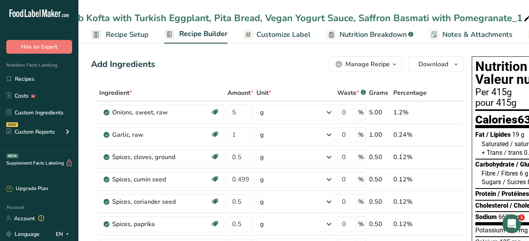
drag, startPoint x: 490, startPoint y: 18, endPoint x: 535, endPoint y: 18, distance: 45.5
click at [529, 18] on div "Lamb Kofta with Turkish Eggplant, Pita Bread, Vegan Yogurt Sauce, Saffron Basma…" at bounding box center [303, 18] width 451 height 14
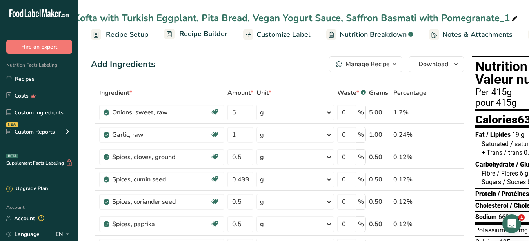
click at [517, 18] on span at bounding box center [514, 18] width 9 height 9
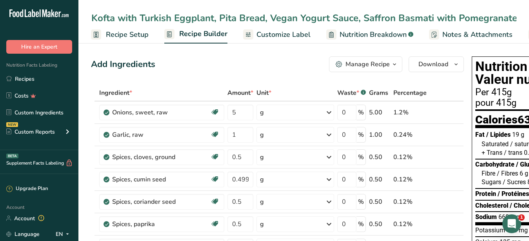
scroll to position [0, 0]
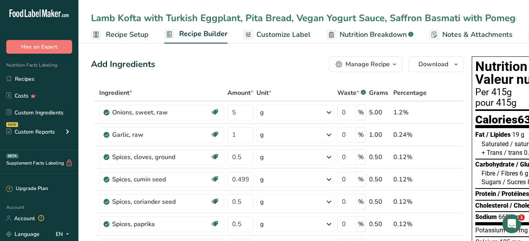
drag, startPoint x: 383, startPoint y: 17, endPoint x: 41, endPoint y: 20, distance: 342.1
click at [91, 17] on input "Lamb Kofta with Turkish Eggplant, Pita Bread, Vegan Yogurt Sauce, Saffron Basma…" at bounding box center [304, 18] width 426 height 14
click at [137, 21] on input "Lamb Kofta with Turkish Eggplant, Pita Bread, Vegan Yogurt Sauce, Saffron Basma…" at bounding box center [304, 18] width 426 height 14
drag, startPoint x: 115, startPoint y: 16, endPoint x: 65, endPoint y: 15, distance: 49.8
click at [91, 15] on input "Lamb Kofta with Turkish Eggplant, Pita Bread, Vegan Yogurt Sauce, Saffron Basma…" at bounding box center [304, 18] width 426 height 14
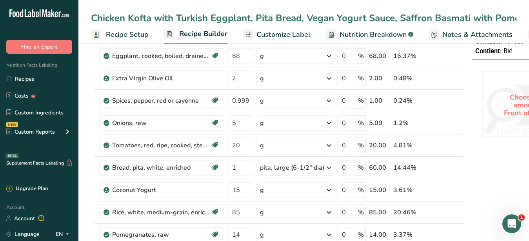
scroll to position [400, 0]
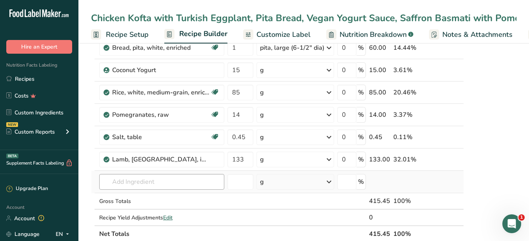
type input "Chicken Kofta with Turkish Eggplant, Pita Bread, Vegan Yogurt Sauce, Saffron Ba…"
click at [153, 182] on input "text" at bounding box center [161, 182] width 125 height 16
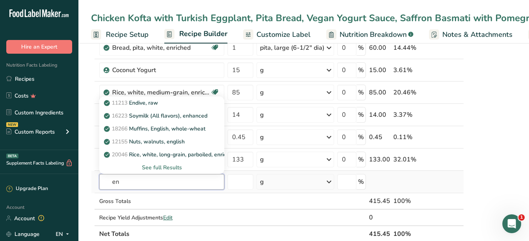
drag, startPoint x: 111, startPoint y: 187, endPoint x: 45, endPoint y: 185, distance: 66.7
click at [99, 185] on input "en" at bounding box center [161, 182] width 125 height 16
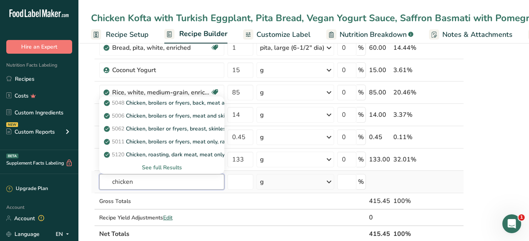
type input "chicken"
click at [169, 166] on div "See full Results" at bounding box center [162, 168] width 113 height 8
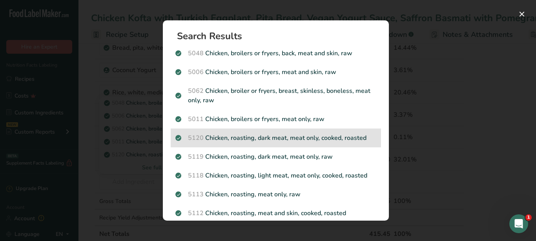
click at [226, 137] on p "5120 Chicken, roasting, dark meat, meat only, cooked, roasted" at bounding box center [275, 137] width 201 height 9
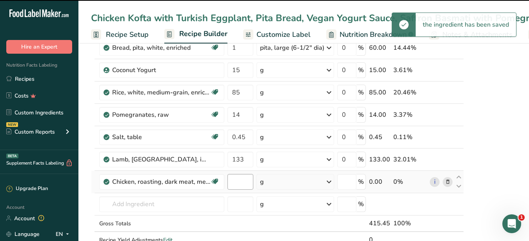
type input "0"
click at [229, 184] on input "0" at bounding box center [241, 182] width 26 height 16
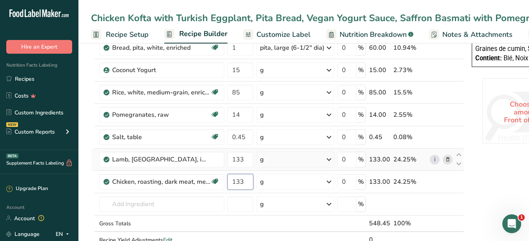
type input "133"
click at [447, 160] on icon at bounding box center [447, 160] width 5 height 8
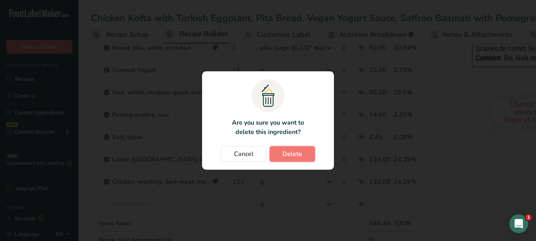
click at [302, 154] on button "Delete" at bounding box center [293, 154] width 46 height 16
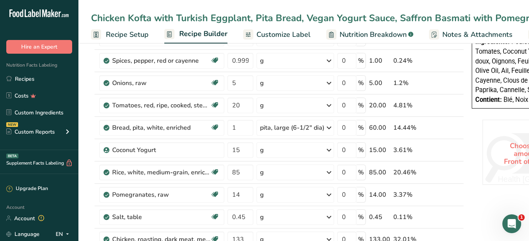
scroll to position [440, 0]
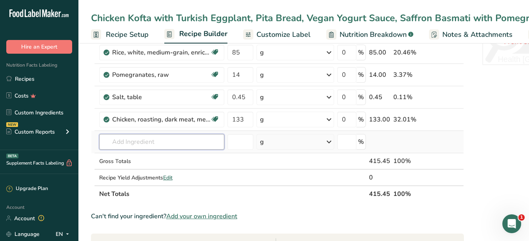
click at [152, 141] on input "text" at bounding box center [161, 142] width 125 height 16
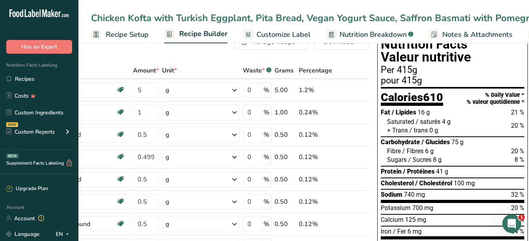
scroll to position [0, 0]
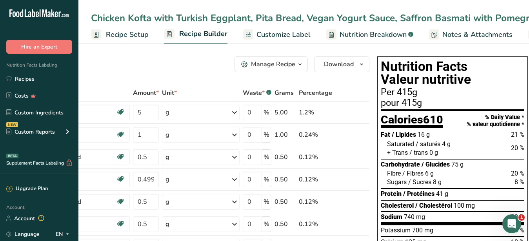
click at [292, 40] on span "Customize Label" at bounding box center [284, 34] width 54 height 11
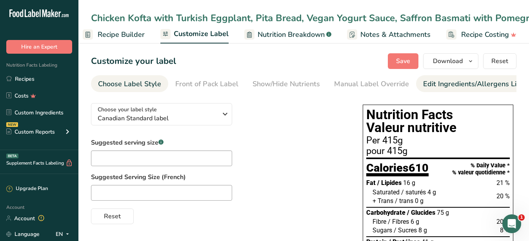
click at [444, 82] on div "Edit Ingredients/Allergens List" at bounding box center [473, 84] width 100 height 11
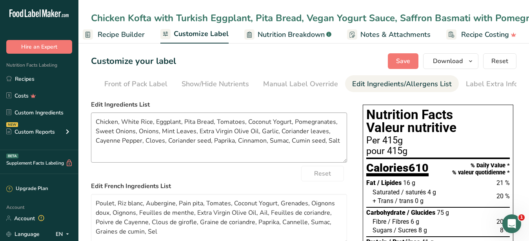
scroll to position [0, 72]
drag, startPoint x: 145, startPoint y: 130, endPoint x: 341, endPoint y: 148, distance: 196.9
click at [341, 148] on textarea "Chicken, White Rice, Eggplant, Pita Bread, Tomatoes, Coconut Yogurt, Pomegranat…" at bounding box center [219, 138] width 256 height 50
paste textarea "Rice, Pita Bread, Eggplant, Vegan Yogurt, Tomatoes, Onion, Garlic, Extra Virgin…"
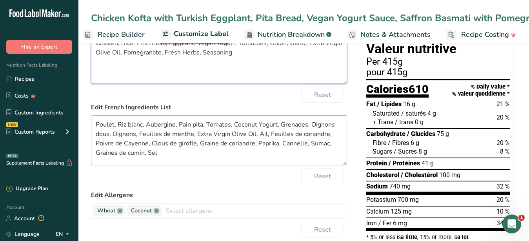
scroll to position [80, 0]
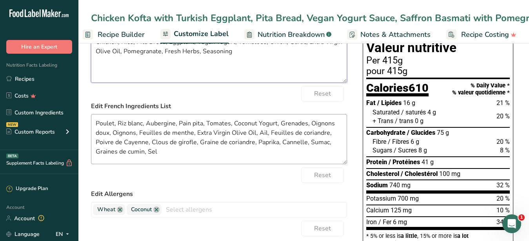
type textarea "Chicken, Rice, Pita Bread, Eggplant, Vegan Yogurt, Tomatoes, Onion, Garlic, Ext…"
drag, startPoint x: 158, startPoint y: 160, endPoint x: 73, endPoint y: 125, distance: 91.6
click at [91, 125] on textarea "Poulet, Riz blanc, Aubergine, Pain pita, Tomates, Coconut Yogurt, Grenades, Oig…" at bounding box center [219, 139] width 256 height 50
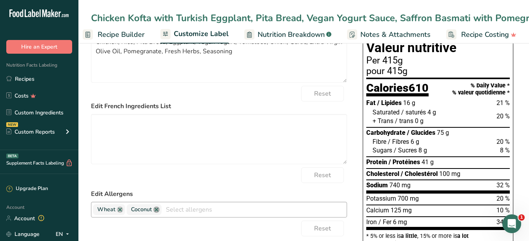
click at [157, 213] on link at bounding box center [156, 210] width 6 height 6
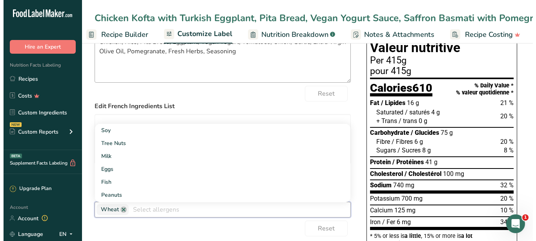
scroll to position [0, 0]
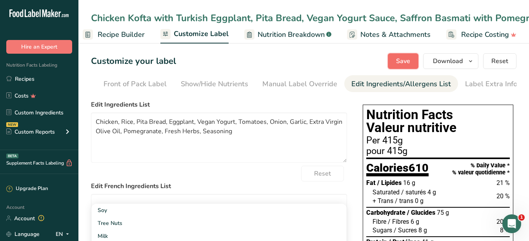
click at [405, 62] on span "Save" at bounding box center [403, 60] width 14 height 9
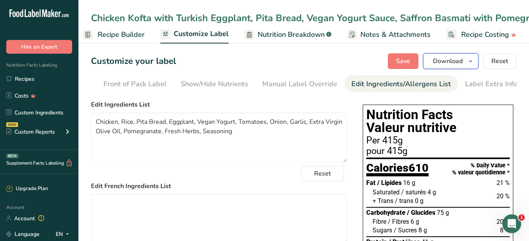
click at [437, 64] on span "Download" at bounding box center [448, 60] width 30 height 9
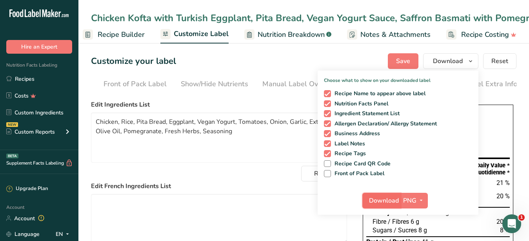
click at [381, 197] on span "Download" at bounding box center [384, 200] width 30 height 9
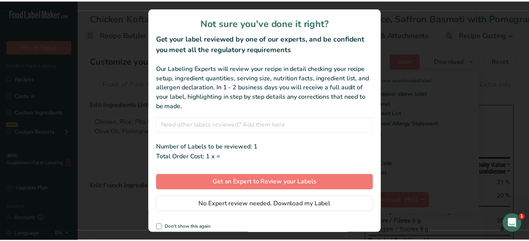
scroll to position [0, 75]
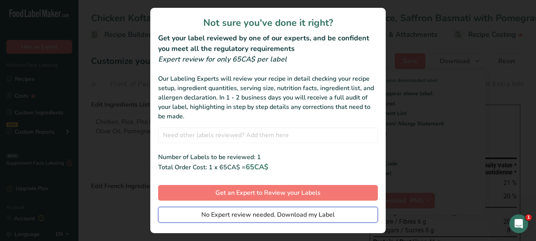
click at [249, 218] on span "No Expert review needed. Download my Label" at bounding box center [267, 214] width 133 height 9
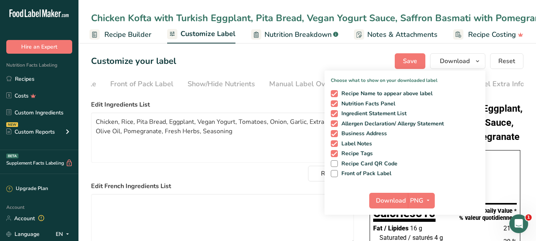
click at [268, 214] on div at bounding box center [268, 120] width 536 height 241
